Goal: Task Accomplishment & Management: Manage account settings

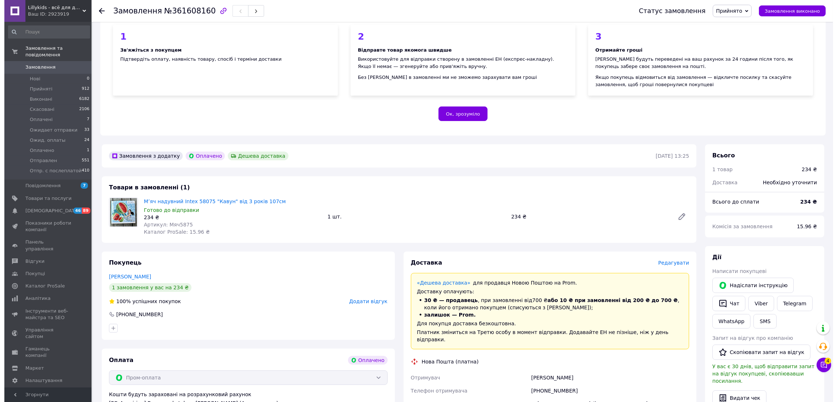
scroll to position [163, 0]
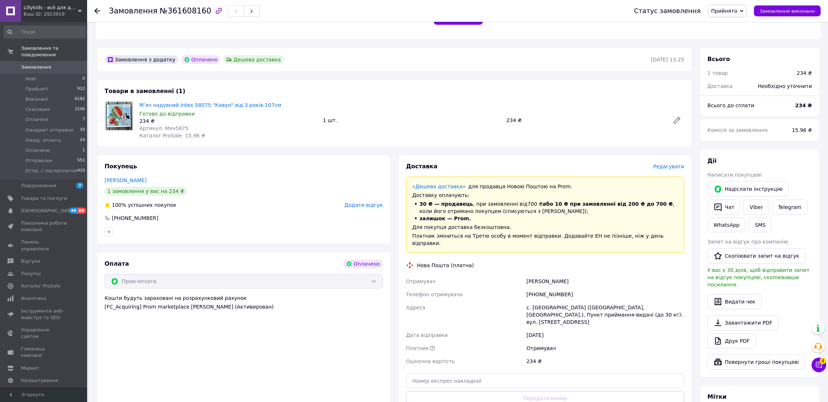
click at [666, 165] on span "Редагувати" at bounding box center [669, 166] width 31 height 6
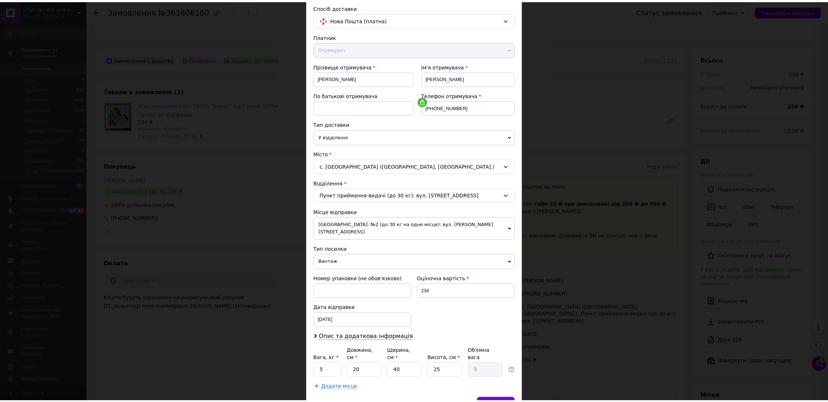
scroll to position [82, 0]
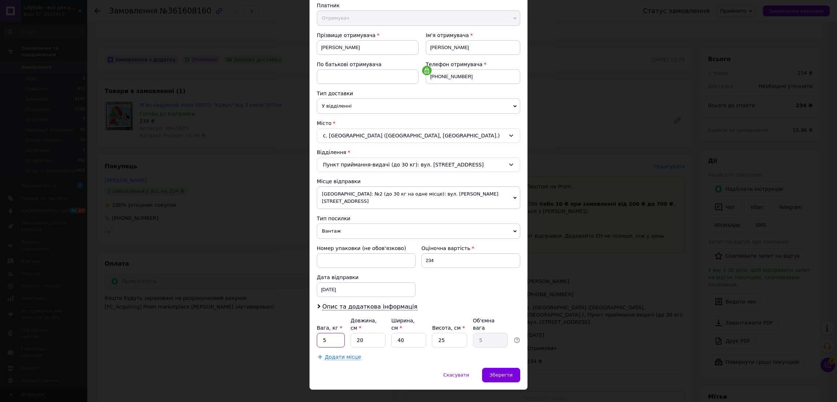
click at [329, 333] on input "5" at bounding box center [331, 340] width 28 height 15
type input "0.5"
click at [410, 319] on div "Вага, кг * 0.5 Довжина, см * 20 Ширина, см * 40 Висота, см * 25 Об'ємна вага 5" at bounding box center [418, 332] width 203 height 31
click at [418, 338] on div "Платник Отримувач Відправник Прізвище отримувача [PERSON_NAME] Ім'я отримувача …" at bounding box center [418, 181] width 203 height 358
click at [417, 310] on div "Платник Отримувач Відправник Прізвище отримувача [PERSON_NAME] Ім'я отримувача …" at bounding box center [418, 181] width 203 height 358
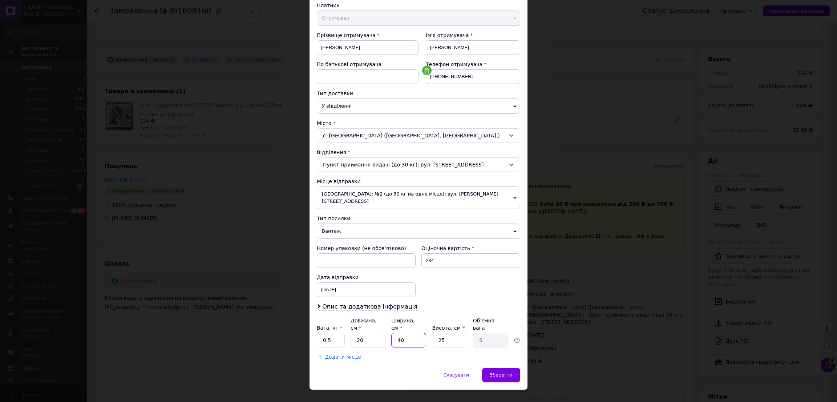
click at [412, 333] on input "40" at bounding box center [408, 340] width 35 height 15
type input "4"
type input "0.5"
type input "2"
type input "0.25"
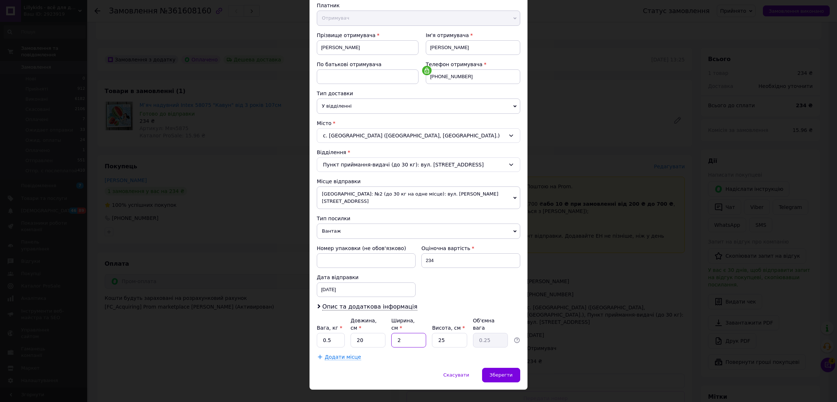
type input "20"
type input "2.5"
type input "20"
click at [454, 333] on input "25" at bounding box center [449, 340] width 35 height 15
type input "2"
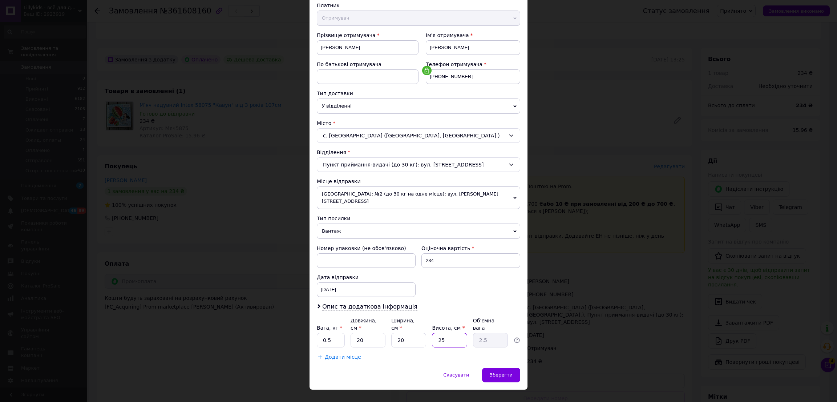
type input "0.2"
type input "20"
type input "2"
type input "20"
click at [494, 372] on span "Зберегти" at bounding box center [501, 374] width 23 height 5
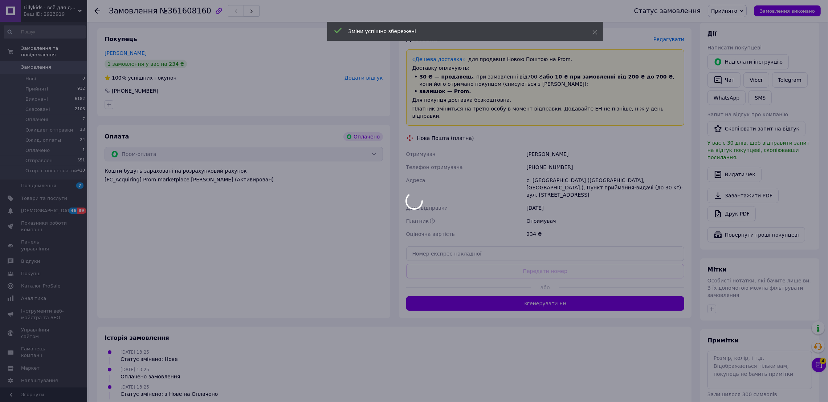
scroll to position [309, 0]
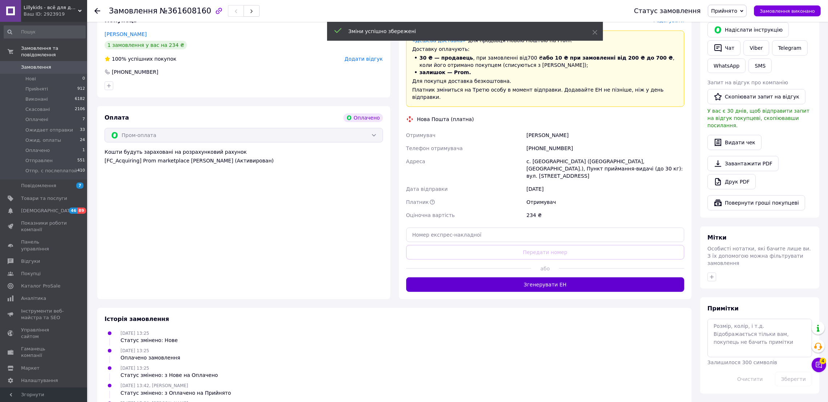
click at [612, 277] on button "Згенерувати ЕН" at bounding box center [545, 284] width 279 height 15
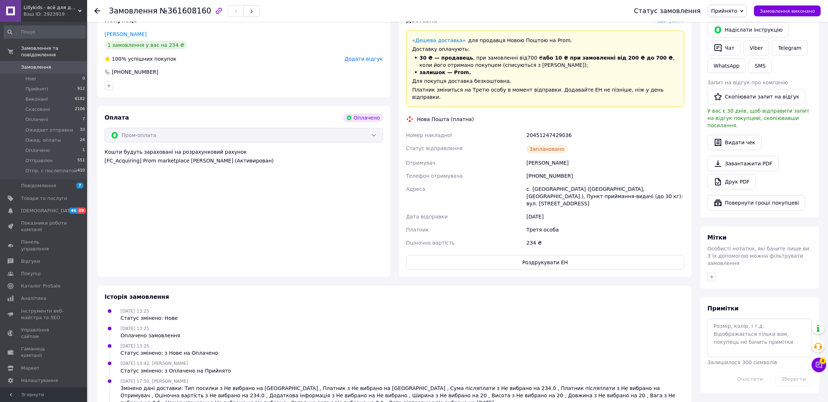
click at [53, 64] on span "Замовлення" at bounding box center [44, 67] width 46 height 7
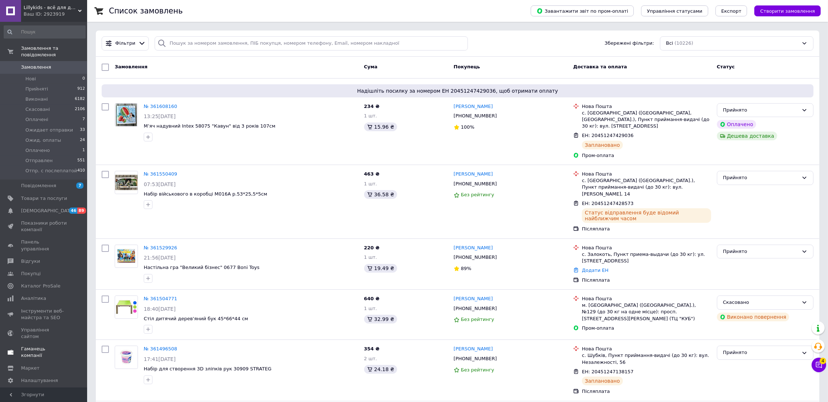
click at [21, 209] on link "[DEMOGRAPHIC_DATA] 46 89" at bounding box center [44, 210] width 89 height 12
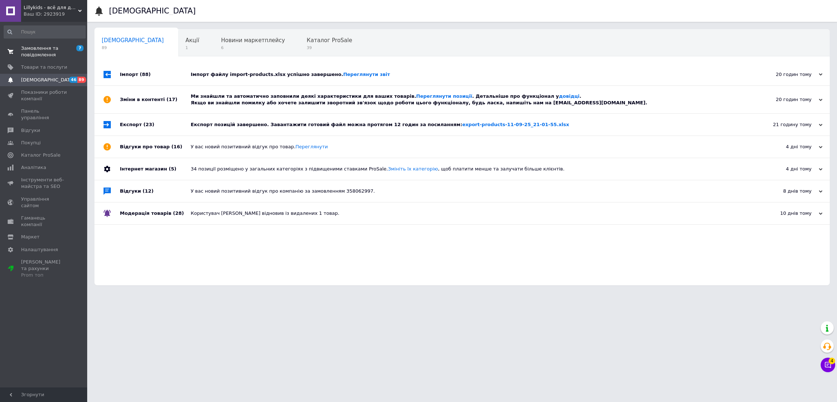
click at [33, 50] on span "Замовлення та повідомлення" at bounding box center [44, 51] width 46 height 13
